Goal: Navigation & Orientation: Find specific page/section

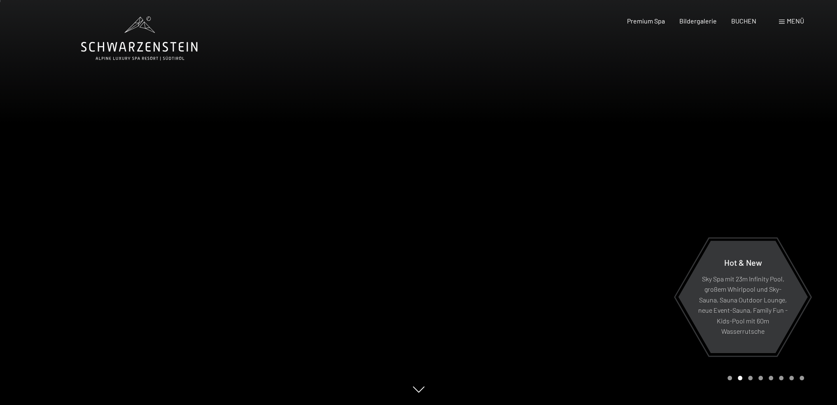
scroll to position [288, 0]
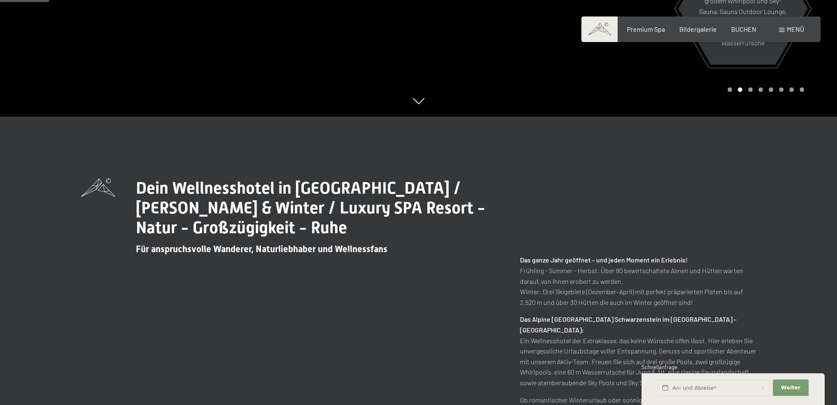
click at [573, 164] on div "Dein Wellnesshotel in [GEOGRAPHIC_DATA] / [PERSON_NAME] & Winter / Luxury SPA R…" at bounding box center [418, 326] width 837 height 420
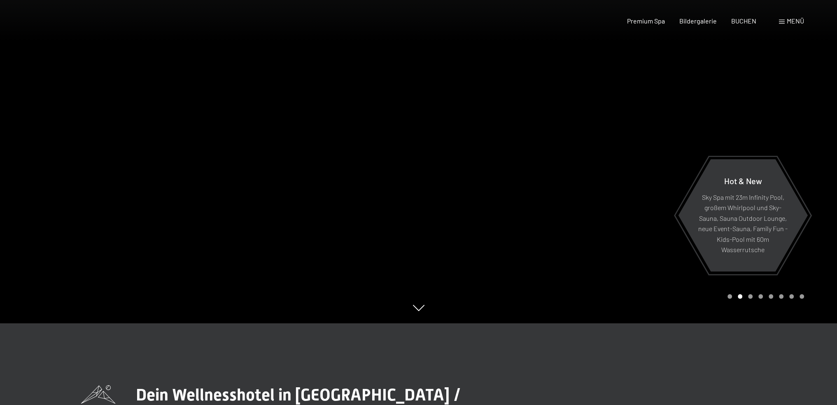
scroll to position [0, 0]
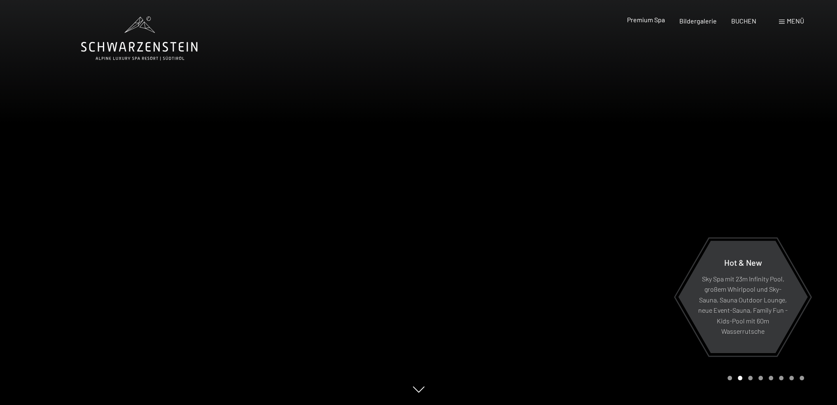
click at [640, 20] on span "Premium Spa" at bounding box center [645, 20] width 38 height 8
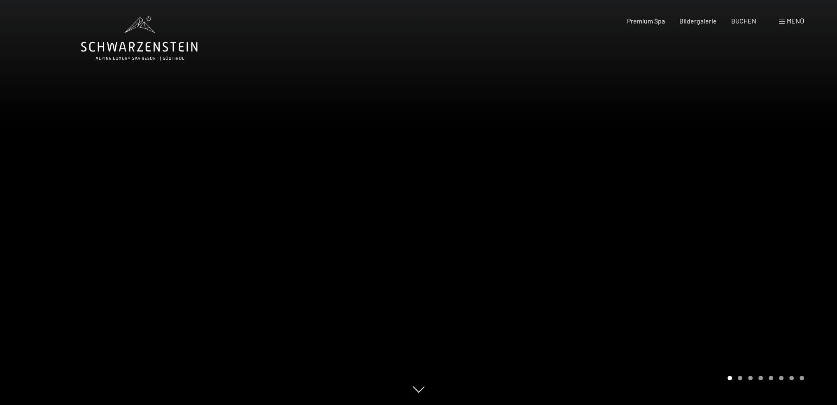
click at [739, 377] on div "Carousel Page 2" at bounding box center [740, 377] width 5 height 5
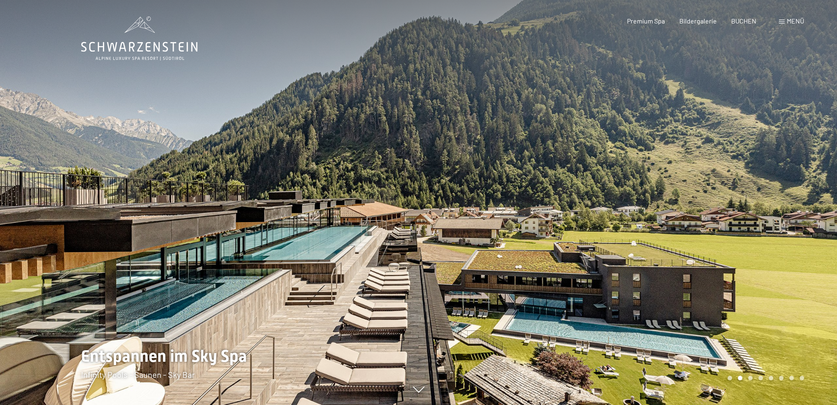
click at [742, 378] on div "Carousel Page 2 (Current Slide)" at bounding box center [740, 377] width 5 height 5
click at [753, 378] on div "Carousel Pagination" at bounding box center [763, 377] width 79 height 5
click at [751, 377] on div "Carousel Page 3" at bounding box center [750, 377] width 5 height 5
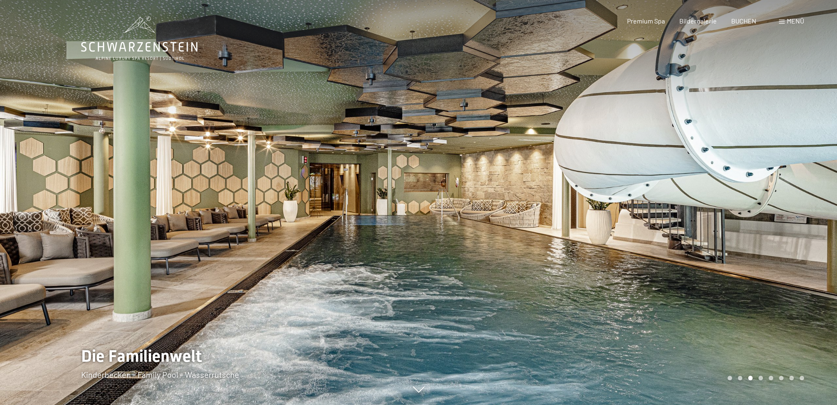
click at [761, 378] on div "Carousel Page 4" at bounding box center [760, 377] width 5 height 5
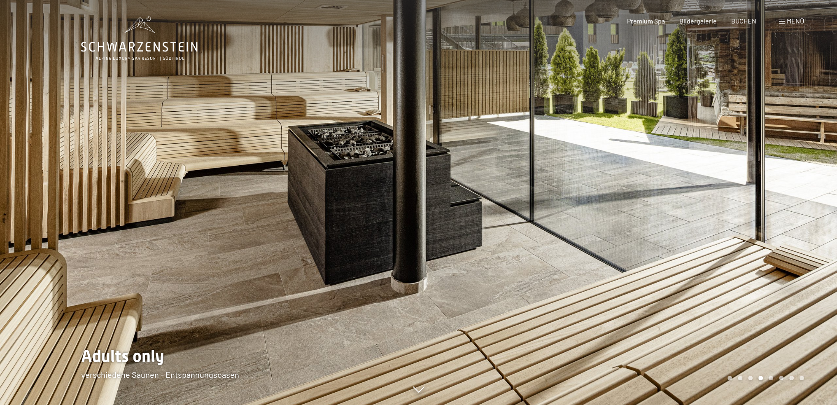
click at [771, 376] on div "Carousel Page 5" at bounding box center [770, 377] width 5 height 5
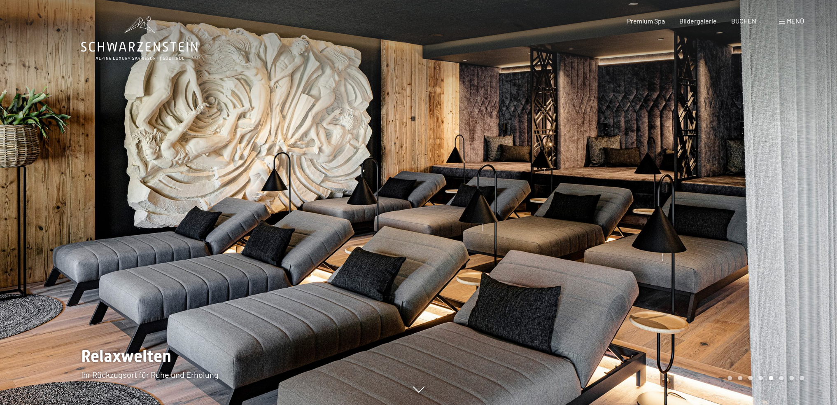
click at [779, 377] on div "Carousel Page 6" at bounding box center [781, 377] width 5 height 5
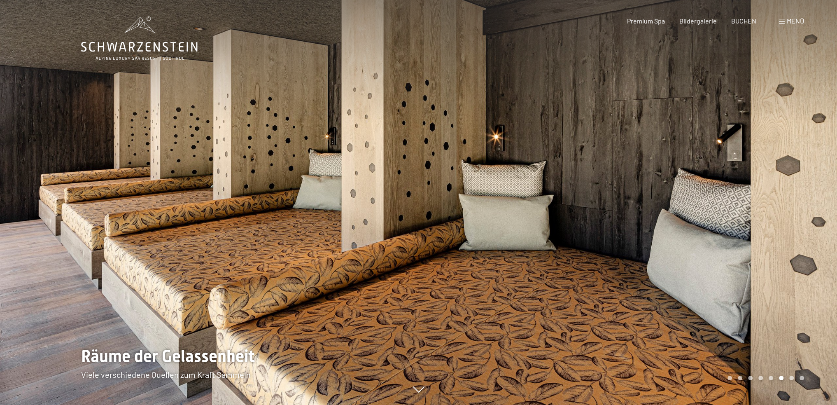
click at [790, 378] on div "Carousel Page 7" at bounding box center [791, 377] width 5 height 5
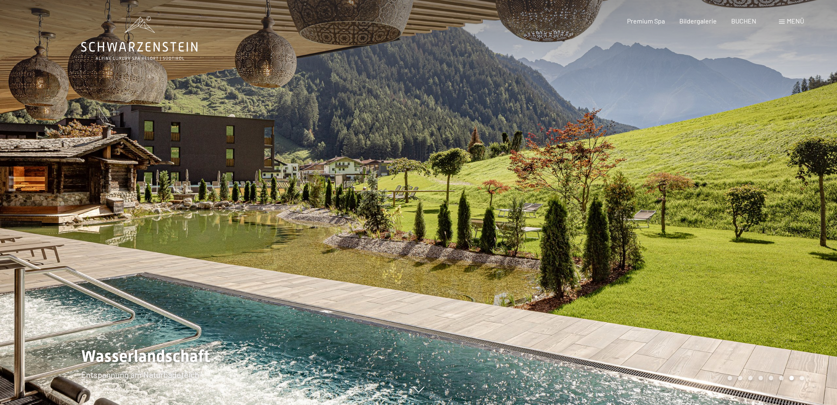
click at [800, 377] on div "Carousel Page 8" at bounding box center [801, 377] width 5 height 5
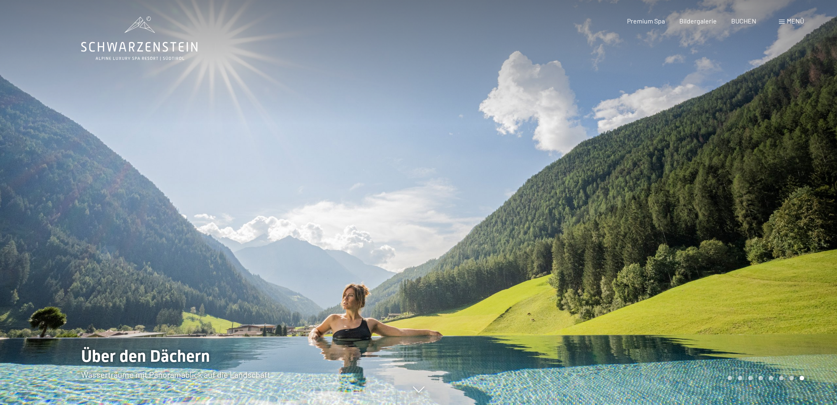
click at [800, 377] on div "Carousel Page 8 (Current Slide)" at bounding box center [801, 377] width 5 height 5
click at [781, 20] on span at bounding box center [782, 22] width 6 height 4
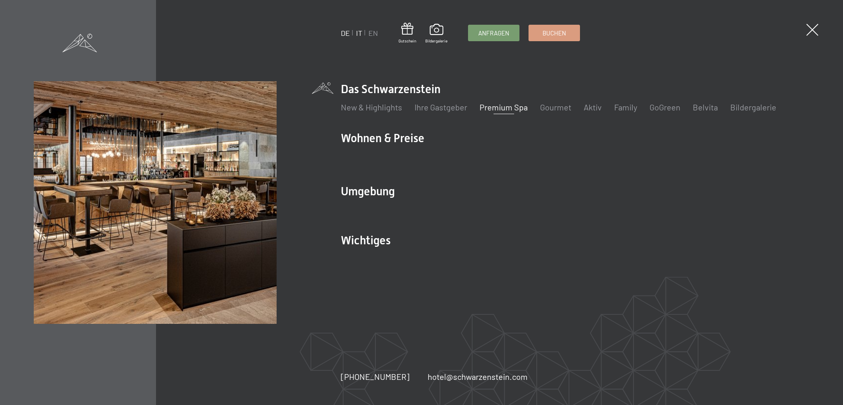
click at [358, 32] on link "IT" at bounding box center [359, 32] width 6 height 9
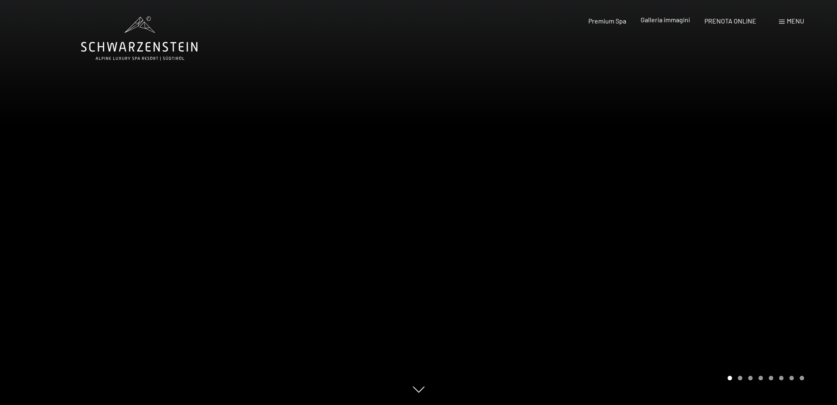
click at [670, 22] on span "Galleria immagini" at bounding box center [664, 20] width 49 height 8
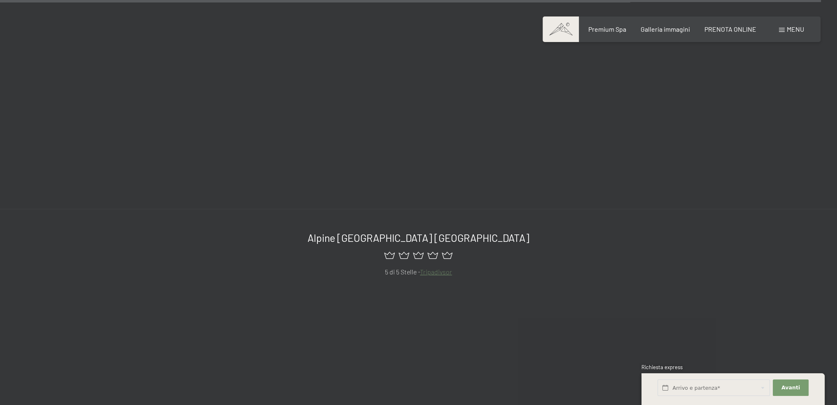
scroll to position [10249, 0]
